Goal: Navigation & Orientation: Find specific page/section

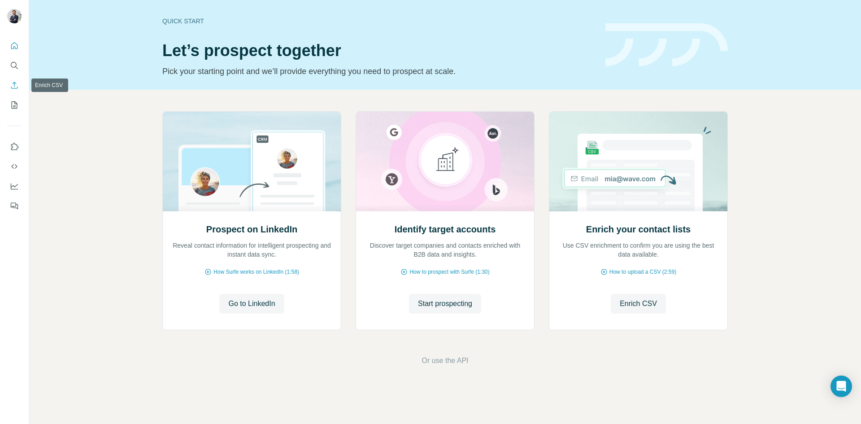
click at [16, 91] on button "Enrich CSV" at bounding box center [14, 85] width 14 height 16
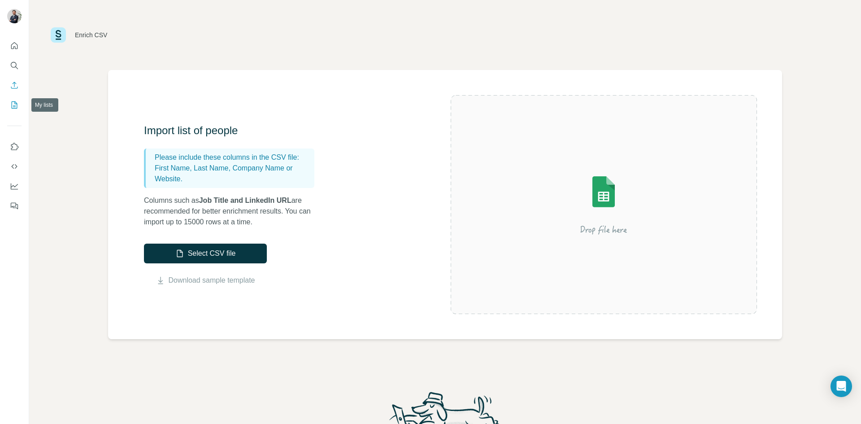
click at [14, 100] on button "My lists" at bounding box center [14, 105] width 14 height 16
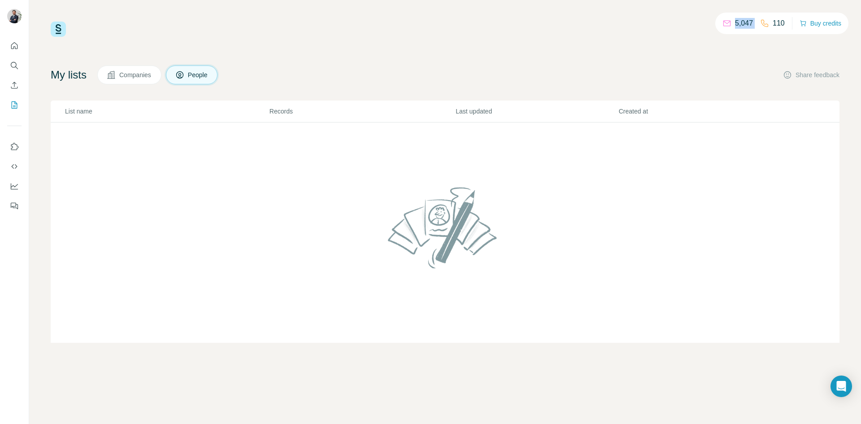
drag, startPoint x: 732, startPoint y: 23, endPoint x: 756, endPoint y: 22, distance: 24.7
click at [759, 20] on div "5,047 110" at bounding box center [753, 23] width 62 height 13
click at [16, 43] on icon "Quick start" at bounding box center [14, 45] width 9 height 9
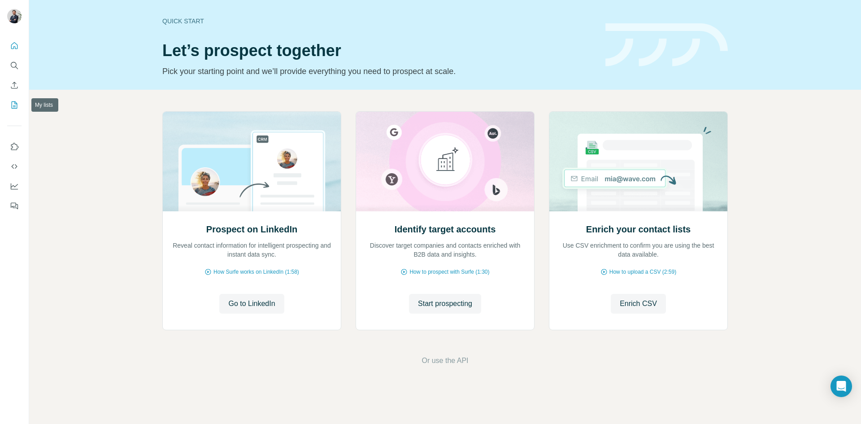
click at [14, 105] on icon "My lists" at bounding box center [14, 104] width 9 height 9
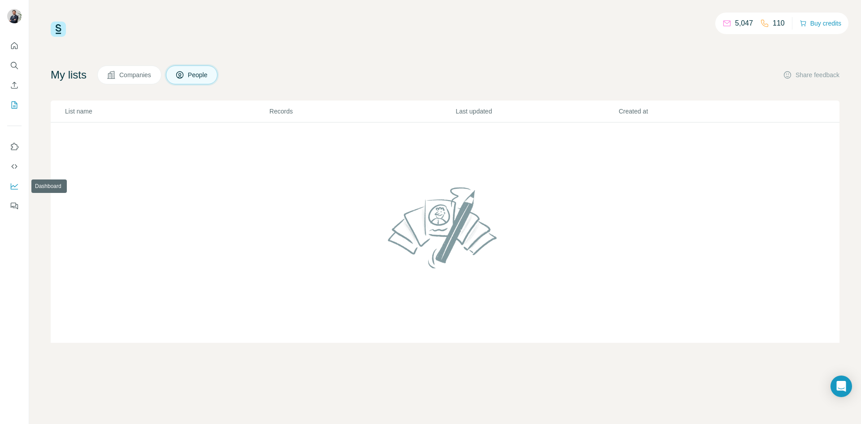
click at [17, 185] on icon "Dashboard" at bounding box center [14, 186] width 7 height 4
